Goal: Information Seeking & Learning: Learn about a topic

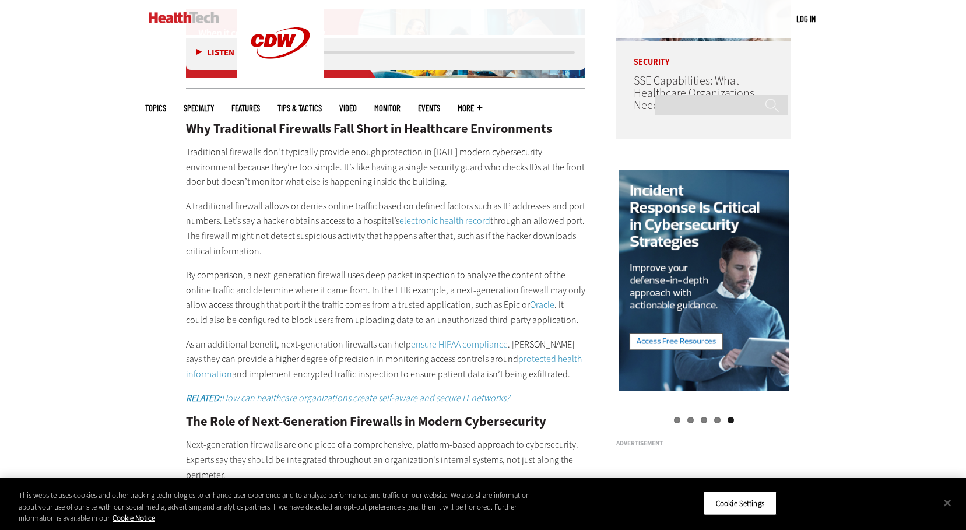
scroll to position [1282, 0]
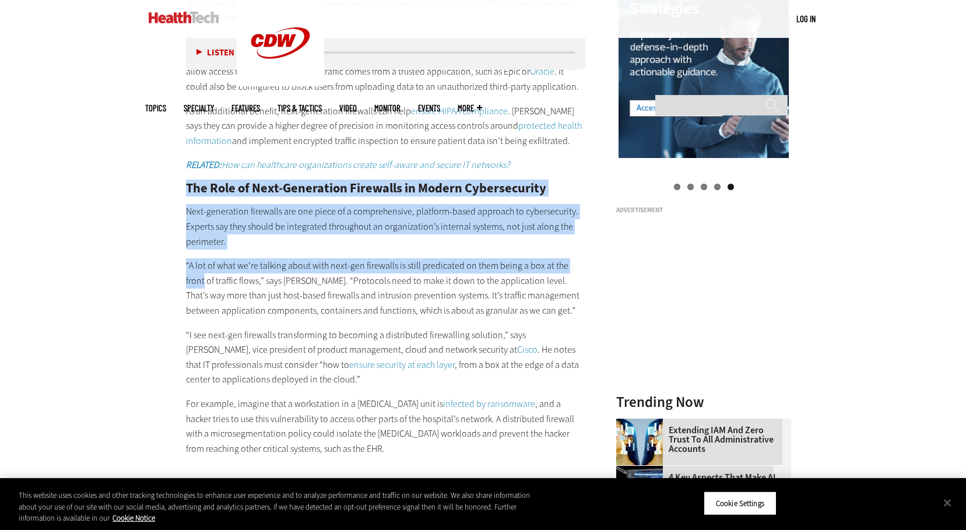
drag, startPoint x: 187, startPoint y: 182, endPoint x: 586, endPoint y: 270, distance: 408.9
click at [586, 270] on main "Home » Security Close New AI Research From CDW See how IT leaders are tackling …" at bounding box center [483, 408] width 676 height 2501
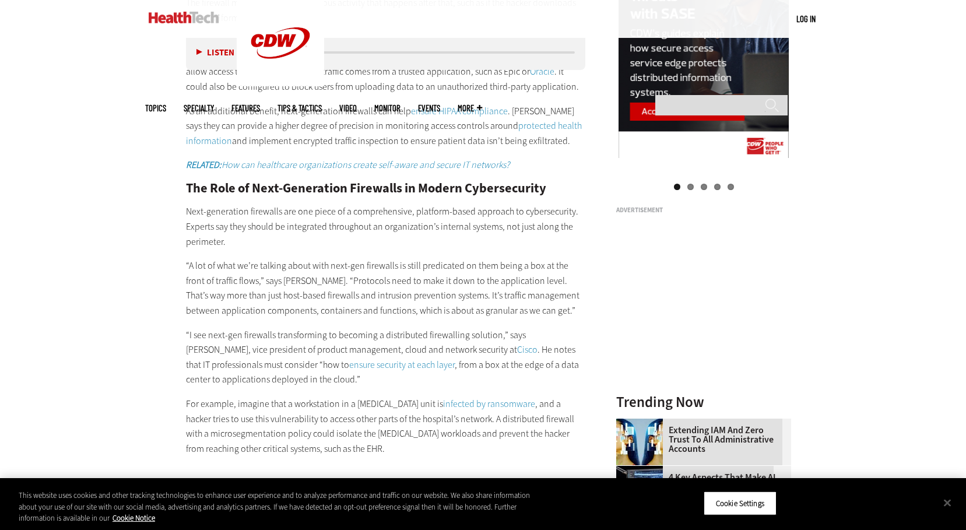
click at [432, 294] on p "“A lot of what we’re talking about with next-gen firewalls is still predicated …" at bounding box center [386, 287] width 400 height 59
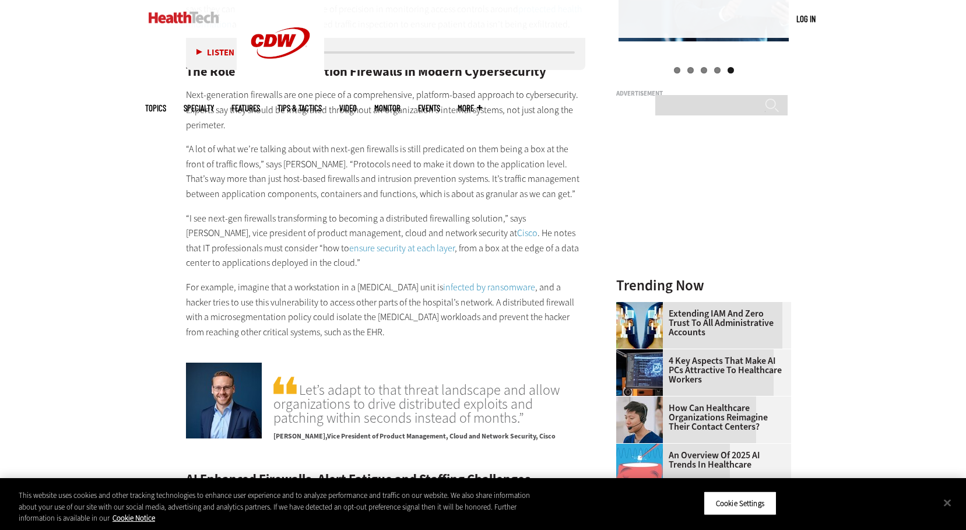
scroll to position [1341, 0]
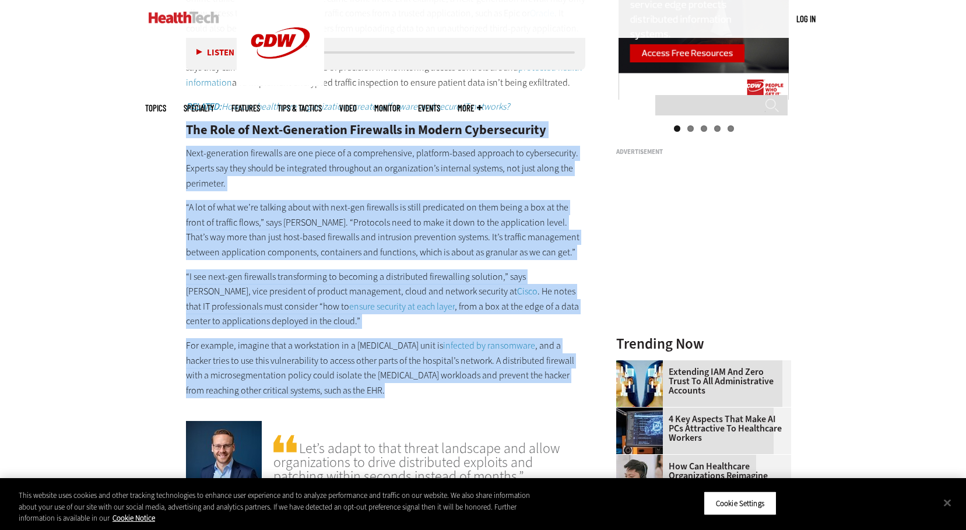
drag, startPoint x: 185, startPoint y: 129, endPoint x: 578, endPoint y: 405, distance: 480.3
click at [578, 405] on article "[DATE] Twitter Facebook LinkedIn Reddit Flipboard Email Security Next-Generatio…" at bounding box center [374, 363] width 423 height 2439
copy div "Lor Ipsu do Sita-Consectetu Adipiscin el Seddoe Temporincidid Utla-etdolorema a…"
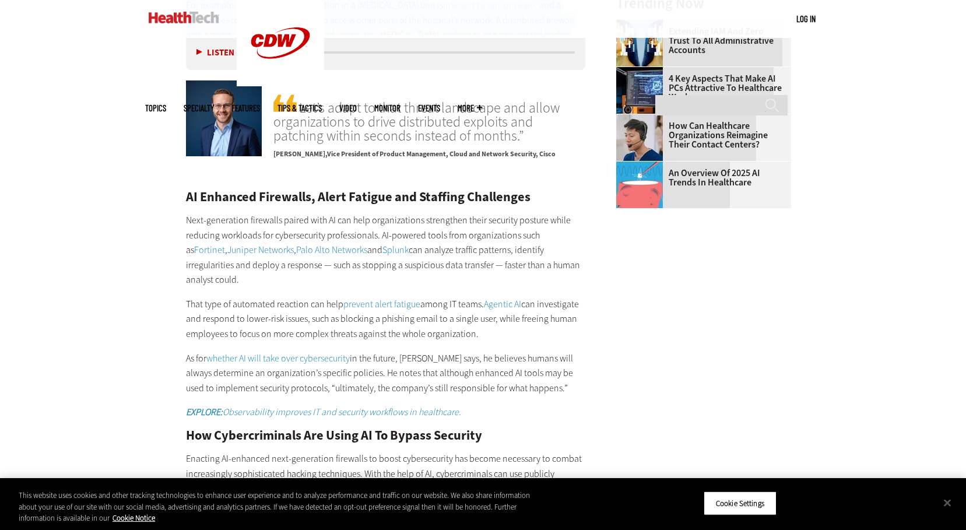
scroll to position [1865, 0]
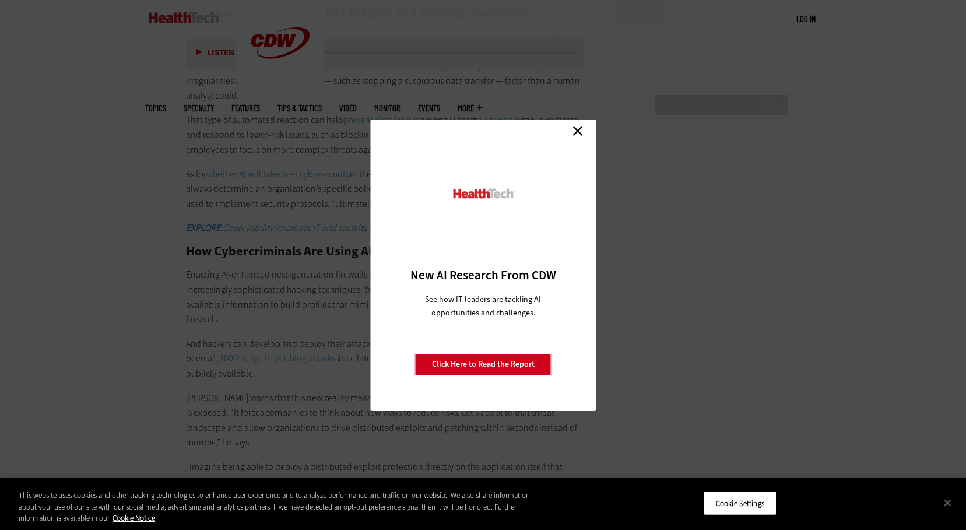
click at [574, 135] on link "Close" at bounding box center [577, 130] width 17 height 17
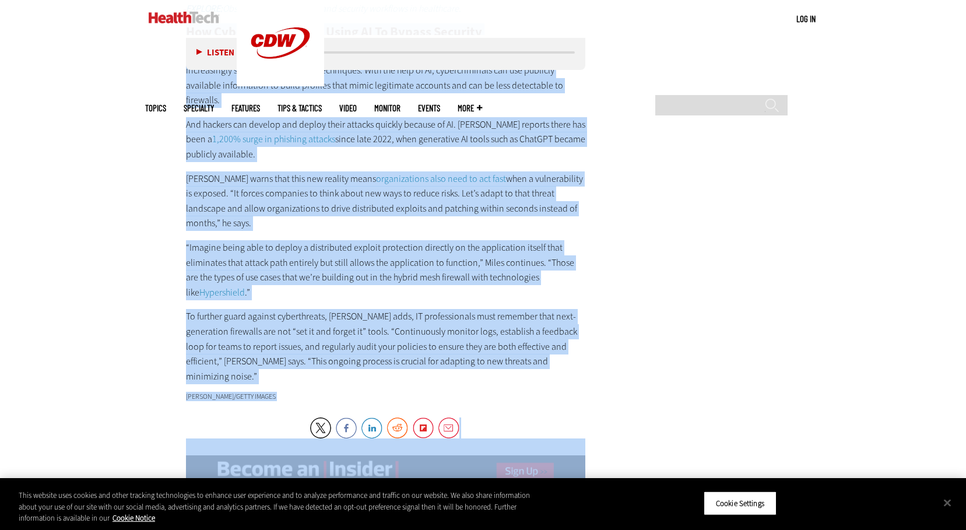
scroll to position [2098, 0]
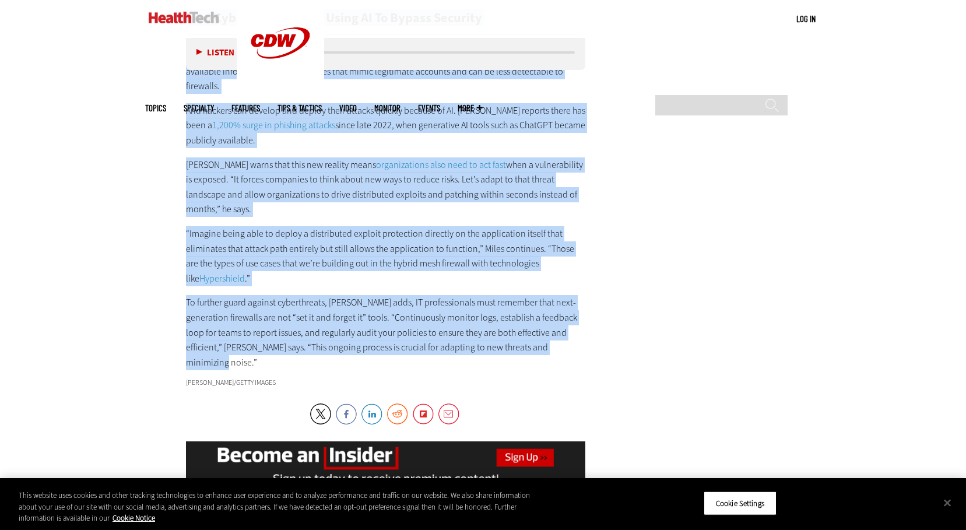
drag, startPoint x: 188, startPoint y: 237, endPoint x: 568, endPoint y: 329, distance: 390.5
click at [568, 329] on div "AI Enhanced Firewalls, Alert Fatigue and Staffing Challenges Next-generation fi…" at bounding box center [386, 71] width 400 height 597
copy div "Lor Ipsumdolorsita Con Adipi EL Se Doeius Temporin Utlabore ET-dolorema aliq-en…"
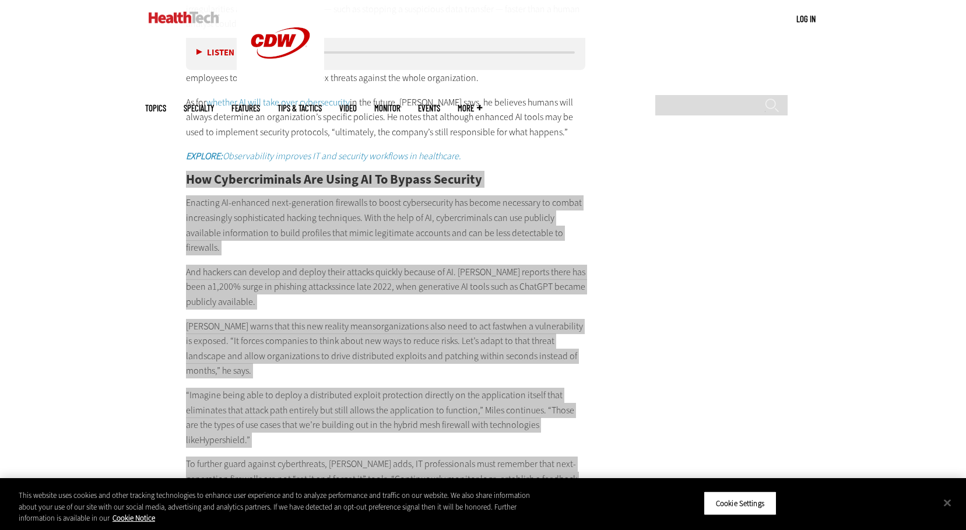
scroll to position [1923, 0]
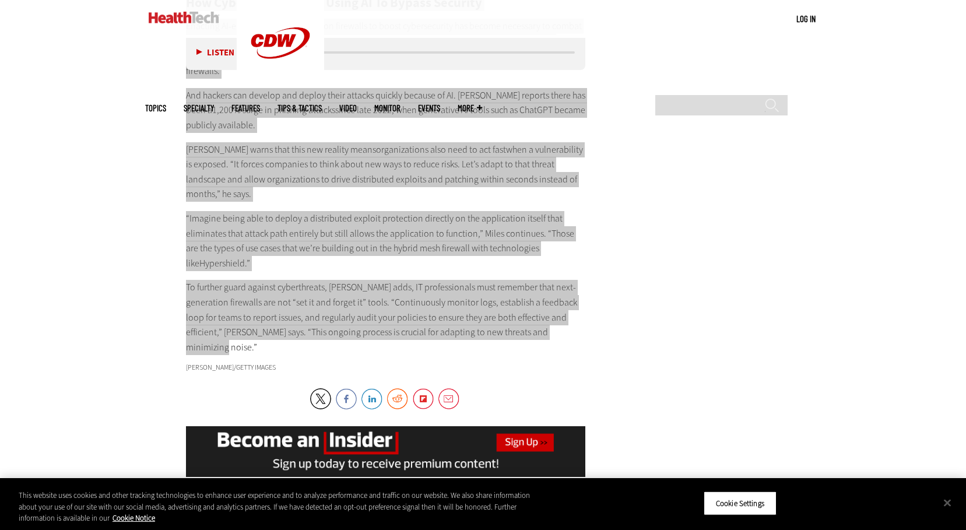
scroll to position [2040, 0]
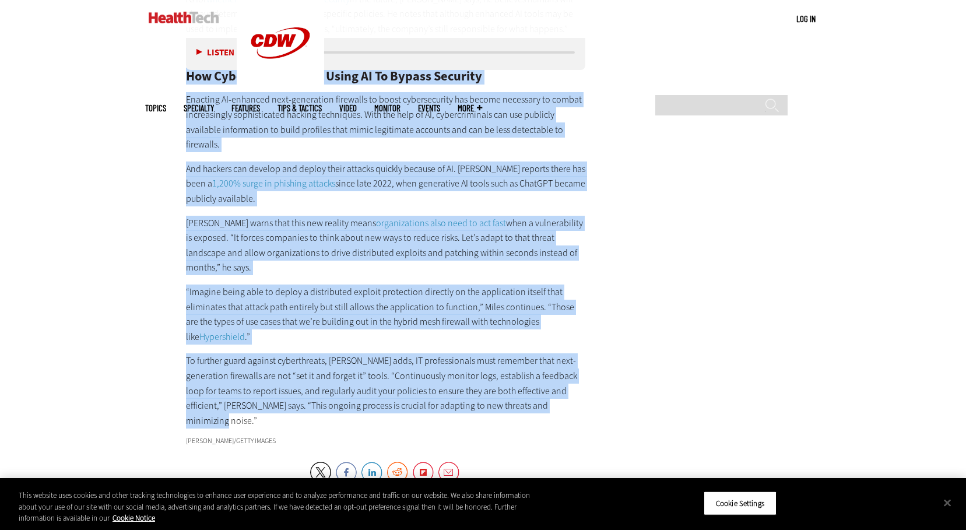
drag, startPoint x: 81, startPoint y: 260, endPoint x: 94, endPoint y: 261, distance: 12.8
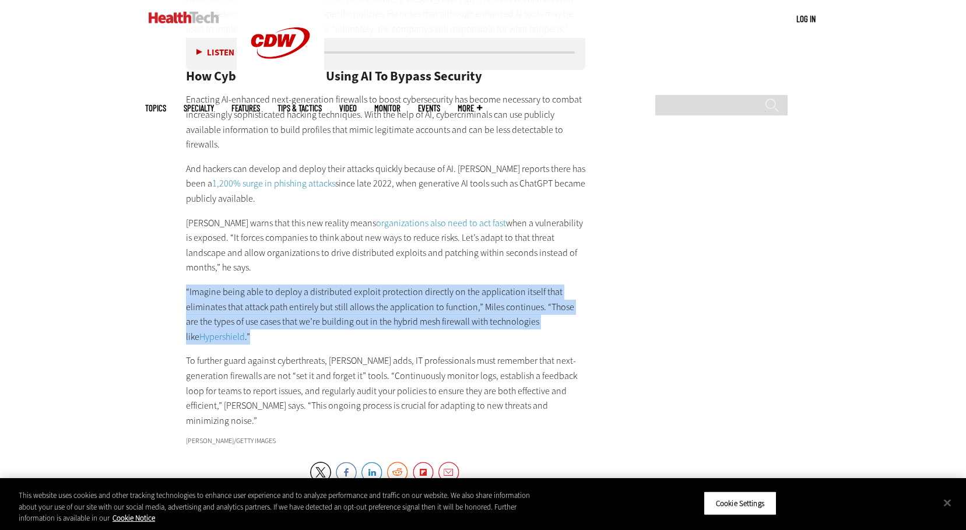
drag, startPoint x: 239, startPoint y: 309, endPoint x: 167, endPoint y: 260, distance: 87.3
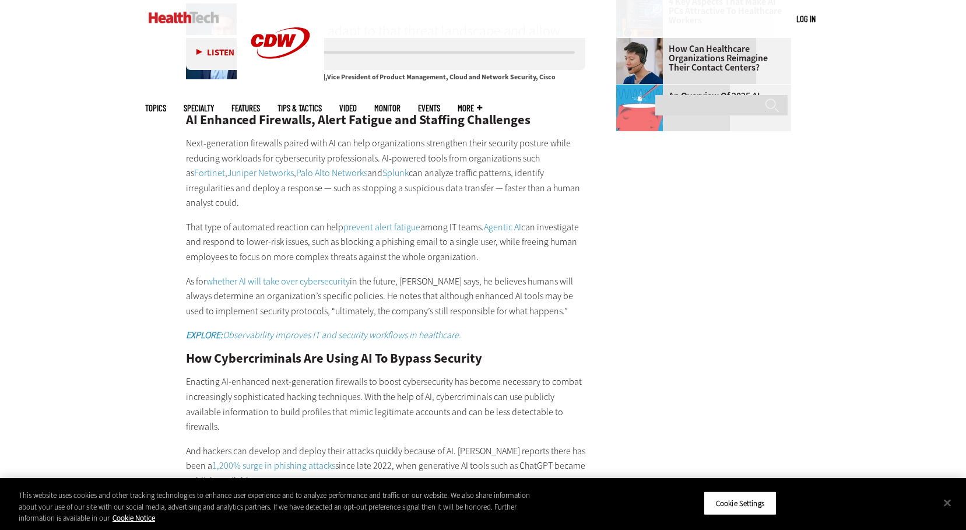
scroll to position [1865, 0]
